Goal: Find specific page/section: Find specific page/section

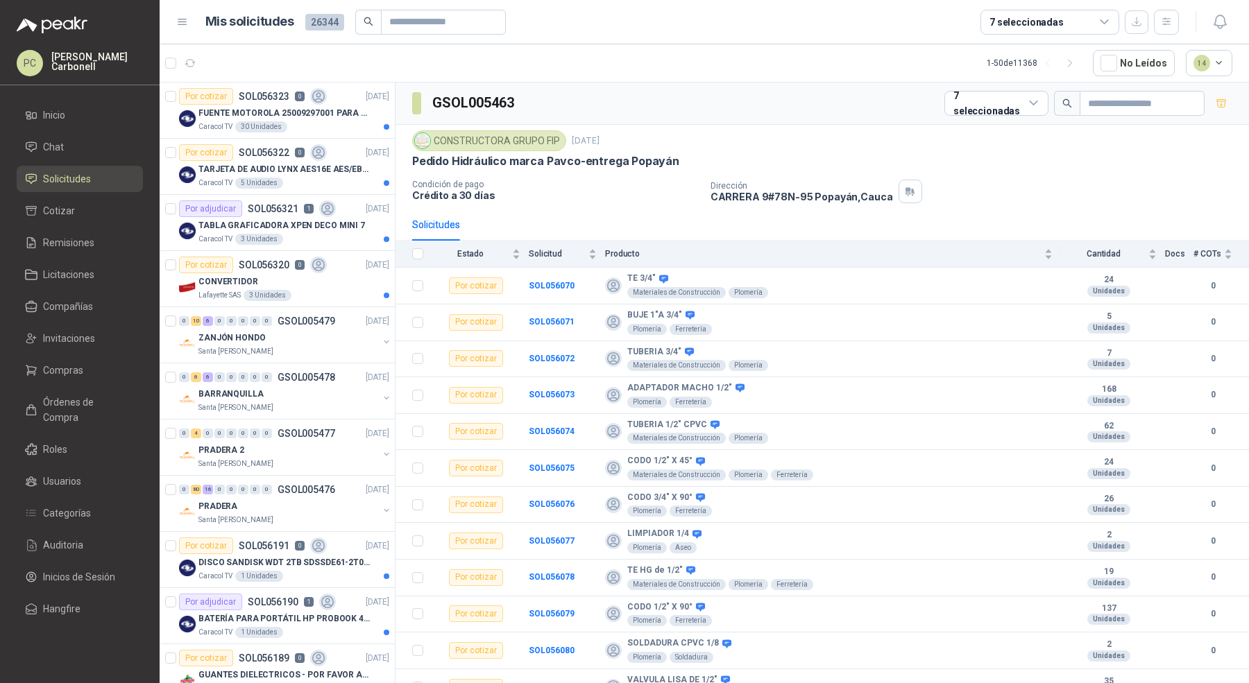
scroll to position [3, 0]
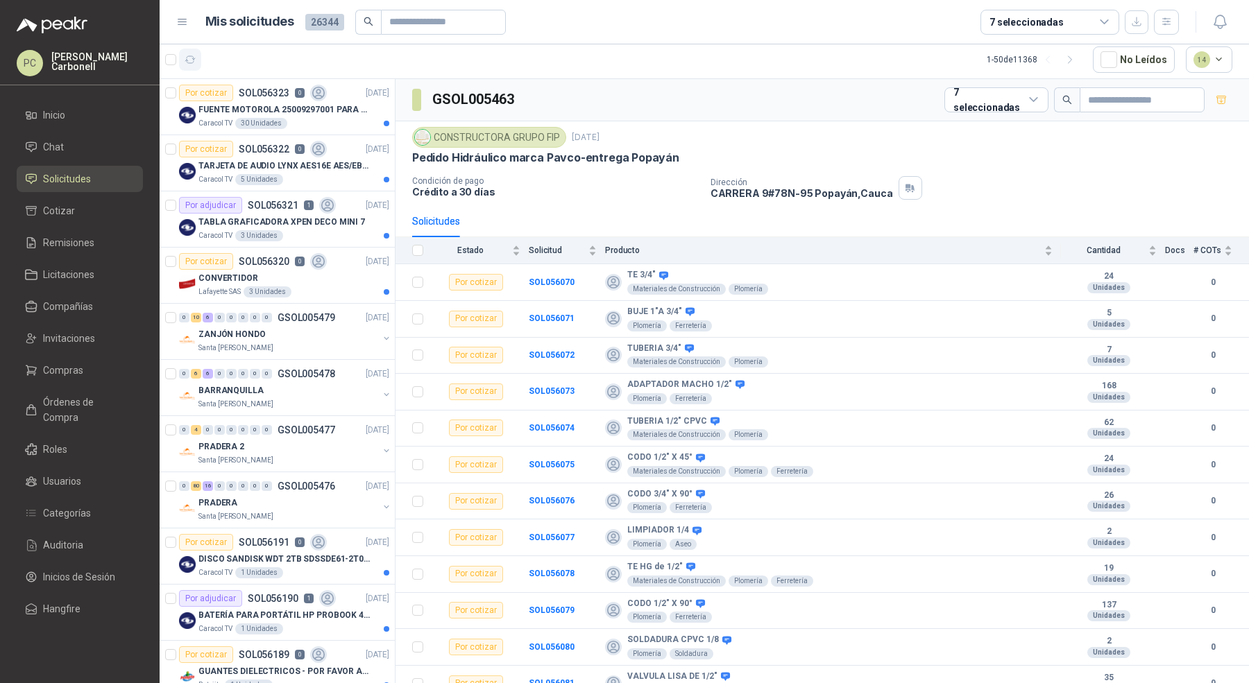
click at [193, 56] on icon "button" at bounding box center [191, 60] width 12 height 12
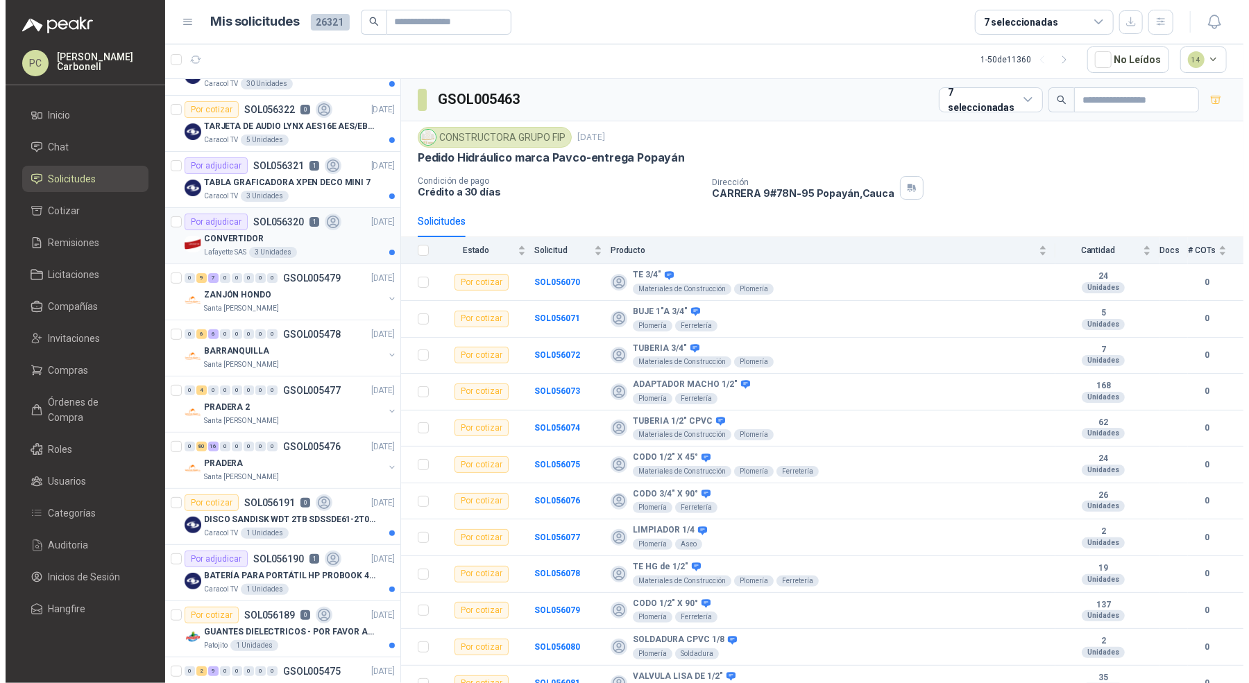
scroll to position [0, 0]
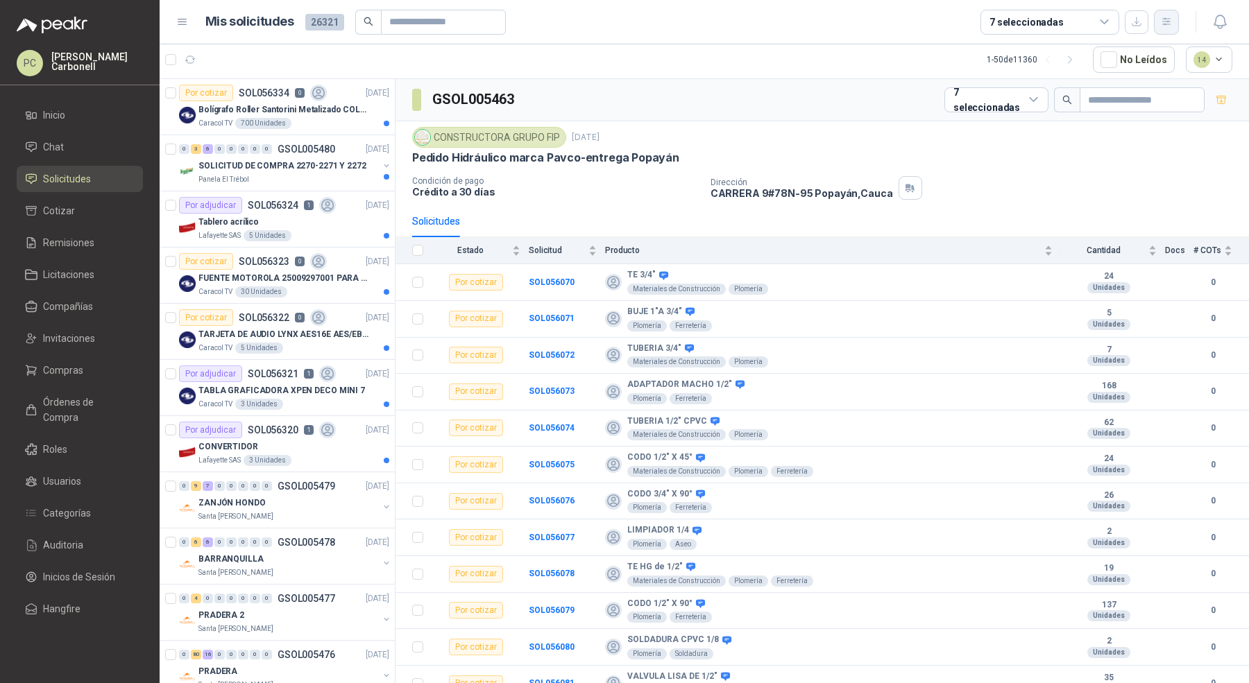
click at [1165, 22] on icon "button" at bounding box center [1166, 21] width 8 height 7
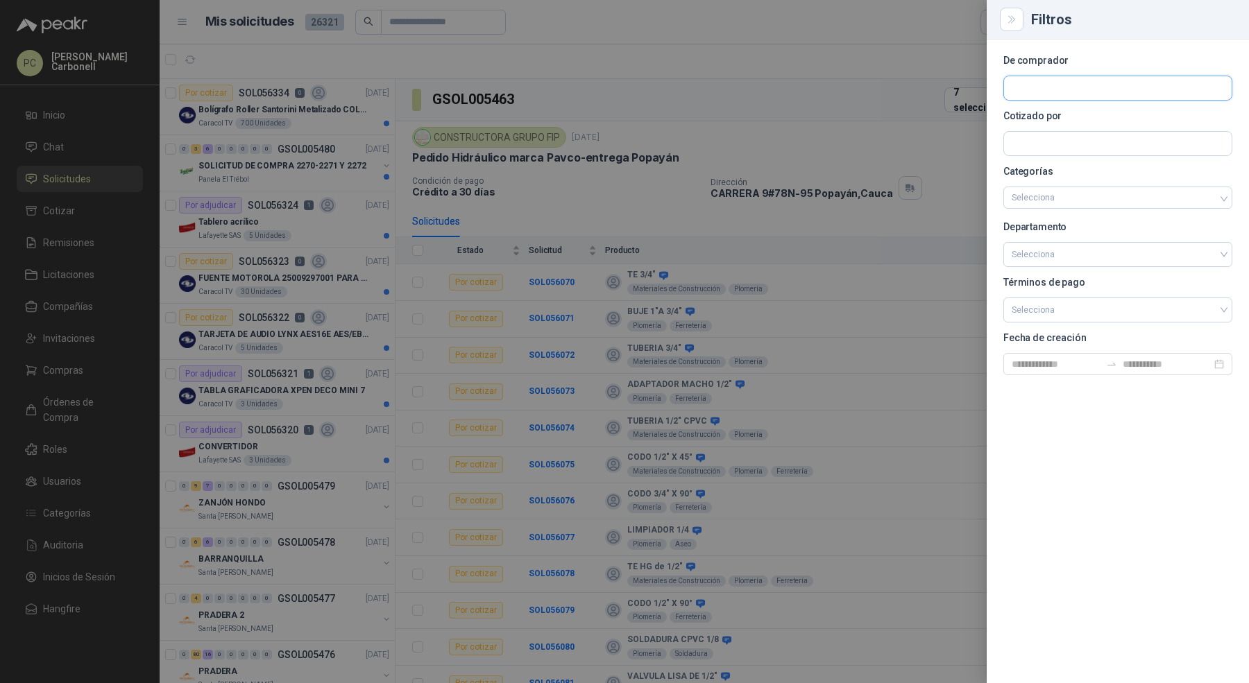
click at [1077, 94] on input "text" at bounding box center [1118, 88] width 228 height 24
type input "******"
click at [1070, 118] on p "Calzatodo S.A." at bounding box center [1064, 118] width 56 height 8
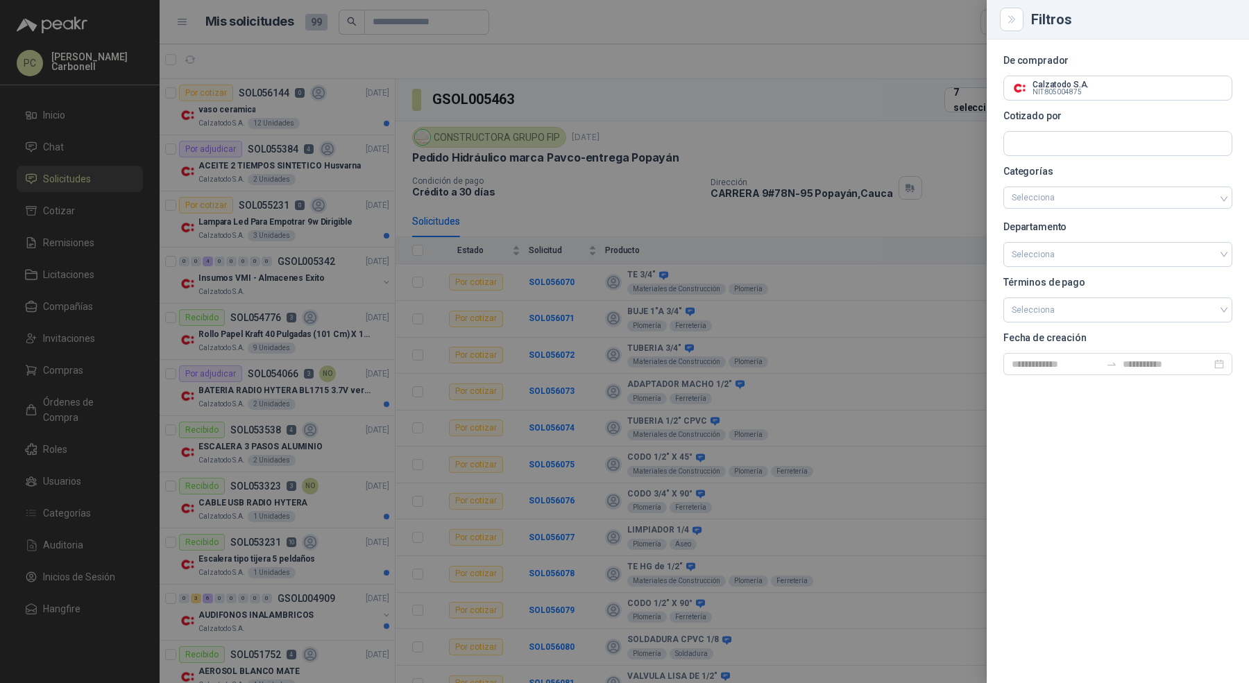
click at [281, 328] on div at bounding box center [624, 341] width 1249 height 683
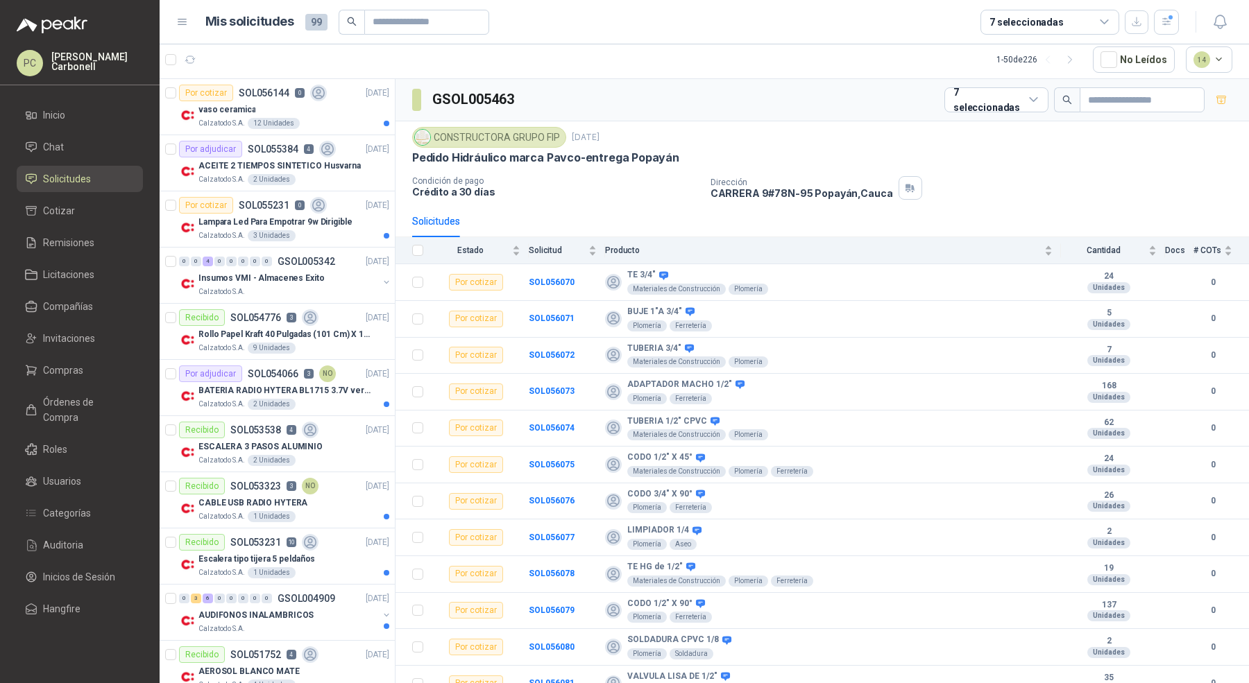
click at [316, 281] on div "Insumos VMI - Almacenes Exito" at bounding box center [288, 278] width 180 height 17
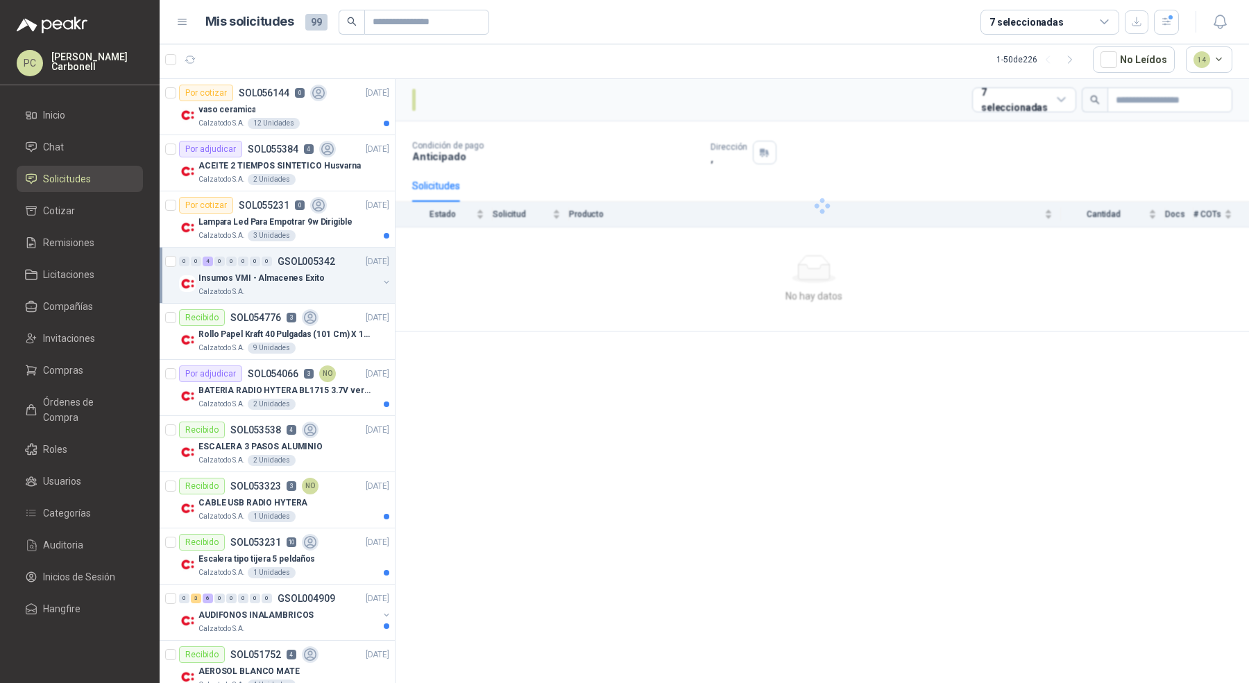
click at [325, 282] on div "Insumos VMI - Almacenes Exito" at bounding box center [288, 278] width 180 height 17
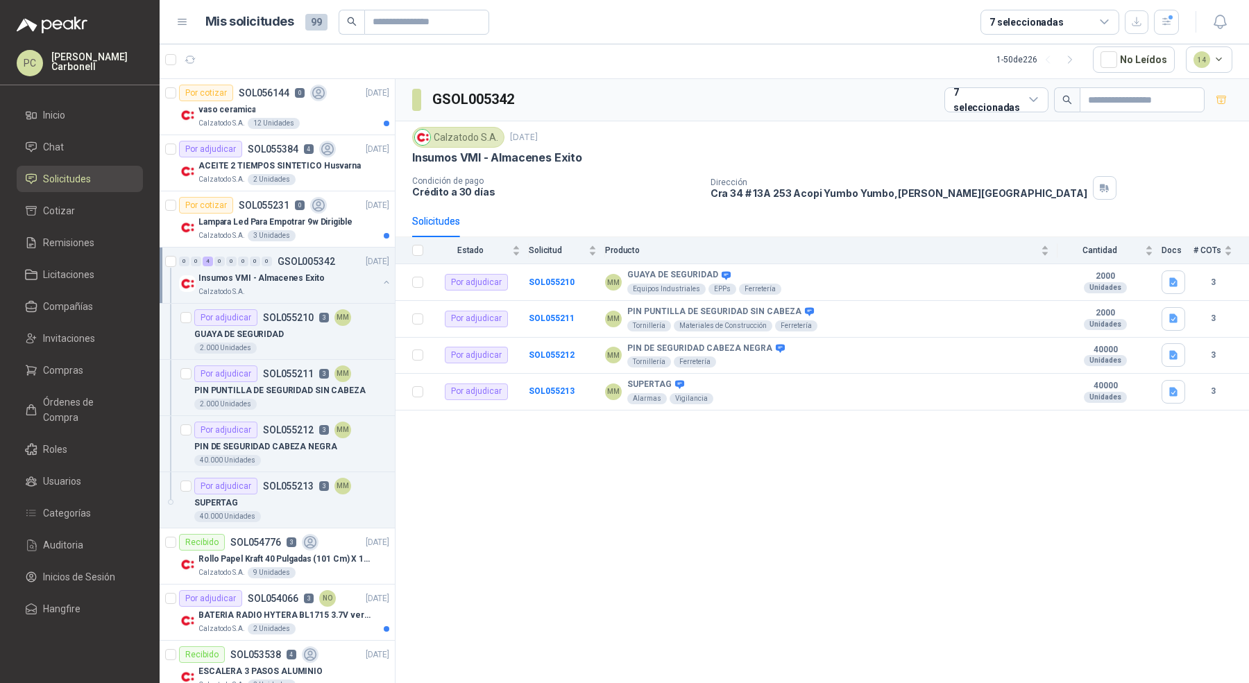
click at [325, 282] on div "Insumos VMI - Almacenes Exito" at bounding box center [288, 278] width 180 height 17
